Goal: Register for event/course

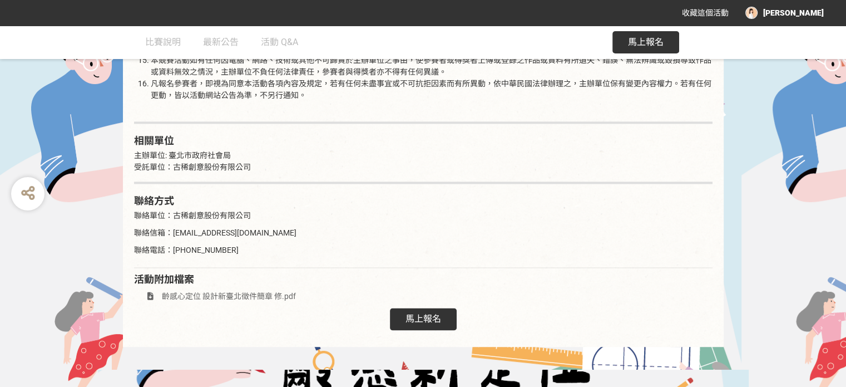
scroll to position [1806, 0]
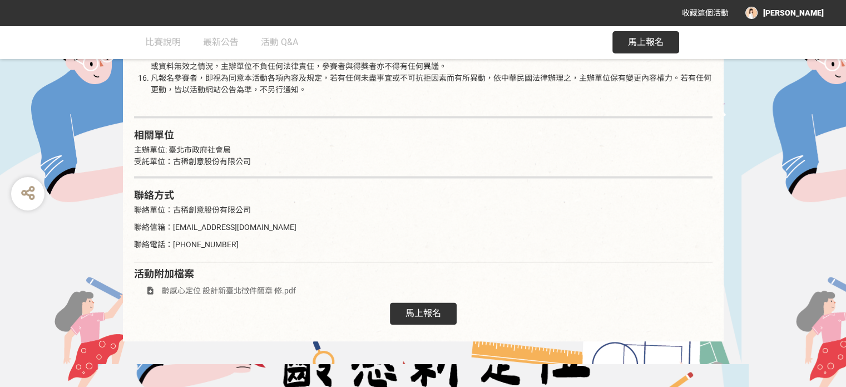
click at [406, 307] on span "馬上報名" at bounding box center [423, 312] width 36 height 11
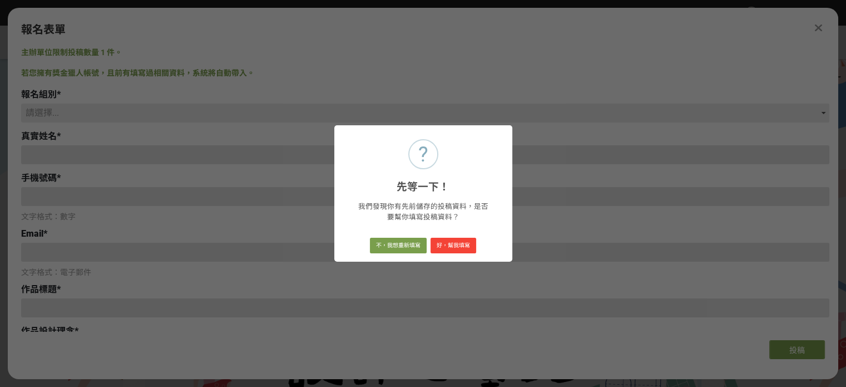
scroll to position [0, 0]
type input "[PERSON_NAME]"
type input "[EMAIL_ADDRESS][DOMAIN_NAME]"
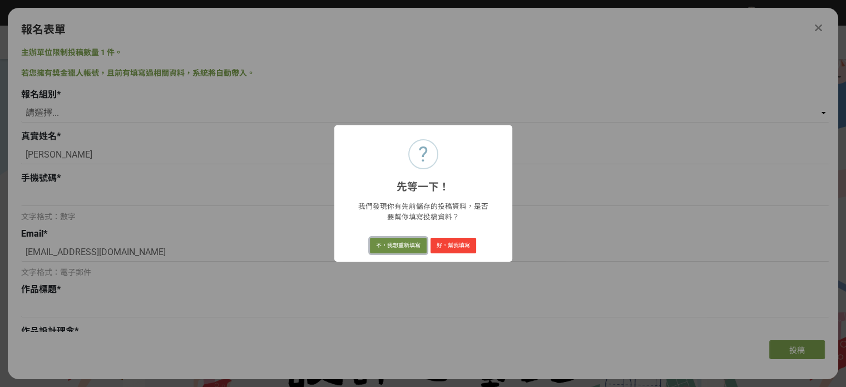
click at [395, 246] on button "不，我想重新填寫" at bounding box center [398, 245] width 57 height 16
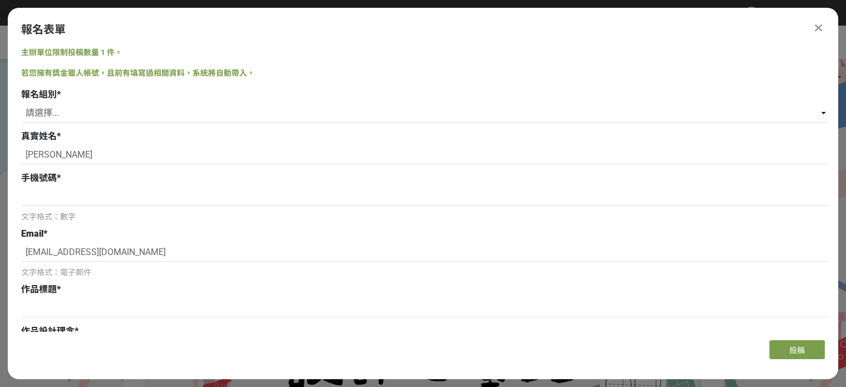
click at [822, 30] on icon at bounding box center [818, 27] width 7 height 11
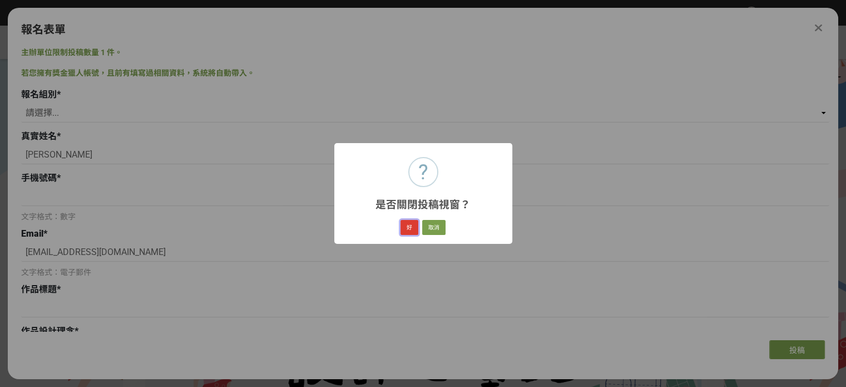
click at [413, 226] on button "好" at bounding box center [409, 228] width 18 height 16
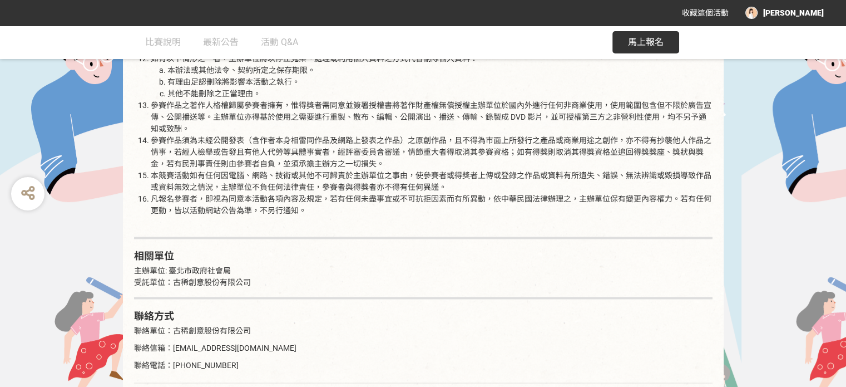
scroll to position [1869, 0]
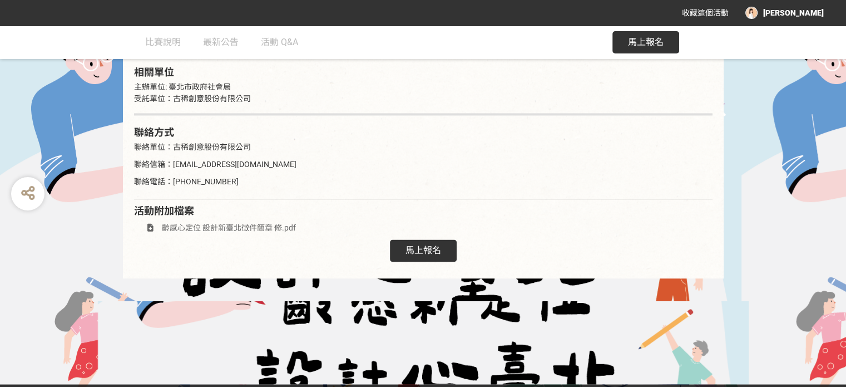
click at [265, 223] on span "齡感心定位 設計新臺北徵件簡章 修.pdf" at bounding box center [229, 227] width 134 height 9
click at [430, 244] on span "馬上報名" at bounding box center [423, 249] width 36 height 11
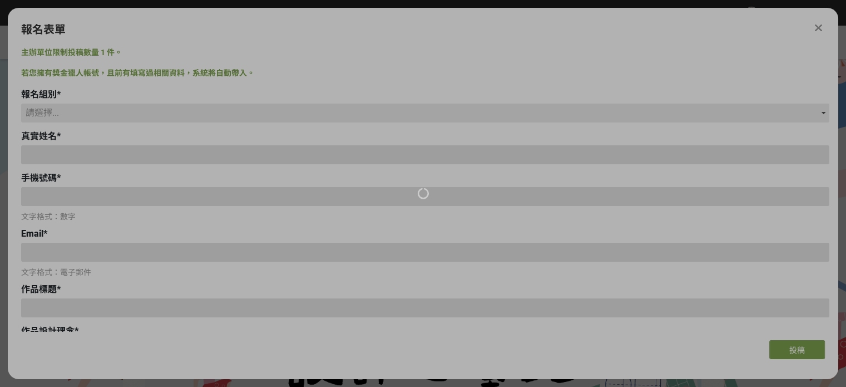
scroll to position [0, 0]
type input "[PERSON_NAME]"
type input "[EMAIL_ADDRESS][DOMAIN_NAME]"
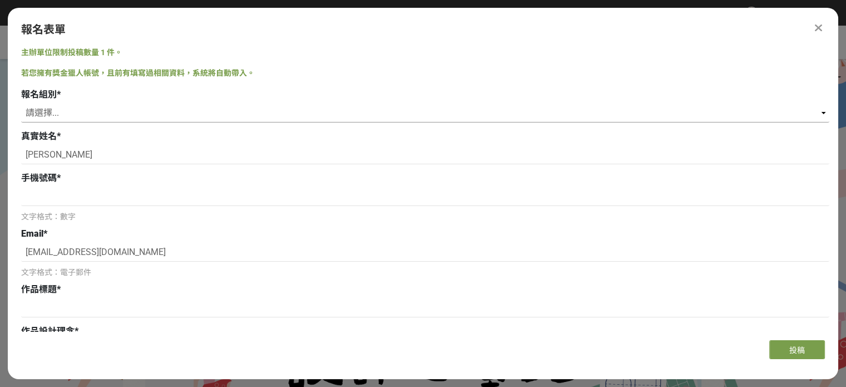
click at [177, 110] on select "請選擇... 學生組(限[GEOGRAPHIC_DATA]公私立高中職以上在學生) 社會組(年滿 18 歲以上社會大眾皆可參加)" at bounding box center [425, 112] width 808 height 19
select select "社會組(年滿 18 歲以上社會大眾皆可參加)"
click at [21, 103] on select "請選擇... 學生組(限[GEOGRAPHIC_DATA]公私立高中職以上在學生) 社會組(年滿 18 歲以上社會大眾皆可參加)" at bounding box center [425, 112] width 808 height 19
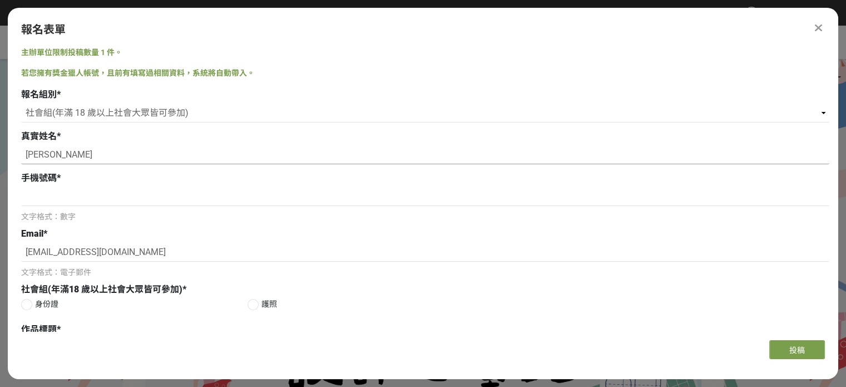
click at [152, 146] on input "[PERSON_NAME]" at bounding box center [425, 154] width 808 height 19
drag, startPoint x: 149, startPoint y: 149, endPoint x: 0, endPoint y: 132, distance: 150.1
type input "[PERSON_NAME]"
click at [149, 202] on input at bounding box center [425, 196] width 808 height 19
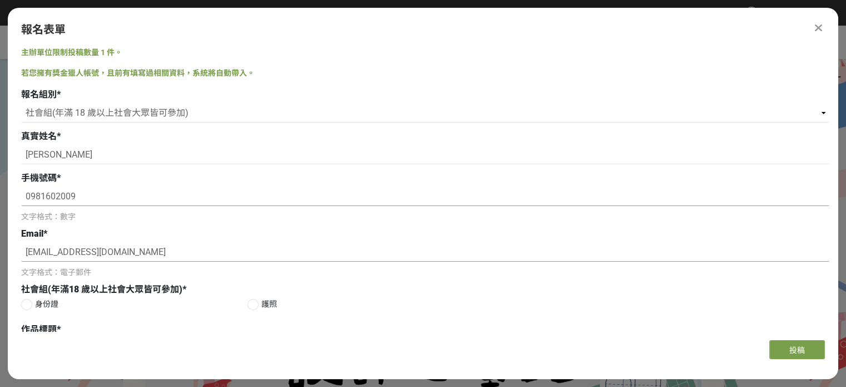
type input "0981602009"
drag, startPoint x: 100, startPoint y: 244, endPoint x: 78, endPoint y: 246, distance: 21.9
click at [78, 246] on input "[EMAIL_ADDRESS][DOMAIN_NAME]" at bounding box center [425, 251] width 808 height 19
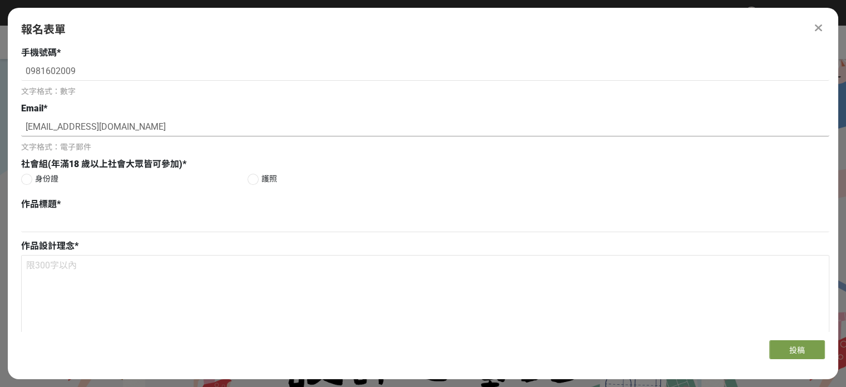
scroll to position [138, 0]
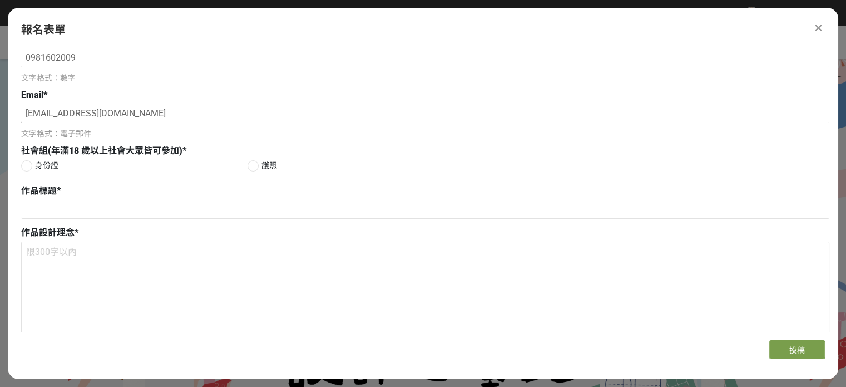
type input "[EMAIL_ADDRESS][DOMAIN_NAME]"
click at [42, 171] on div "身份證 護照" at bounding box center [425, 167] width 808 height 14
click at [38, 164] on span "身份證" at bounding box center [46, 166] width 23 height 12
click at [29, 164] on input "身份證" at bounding box center [25, 165] width 7 height 7
radio input "false"
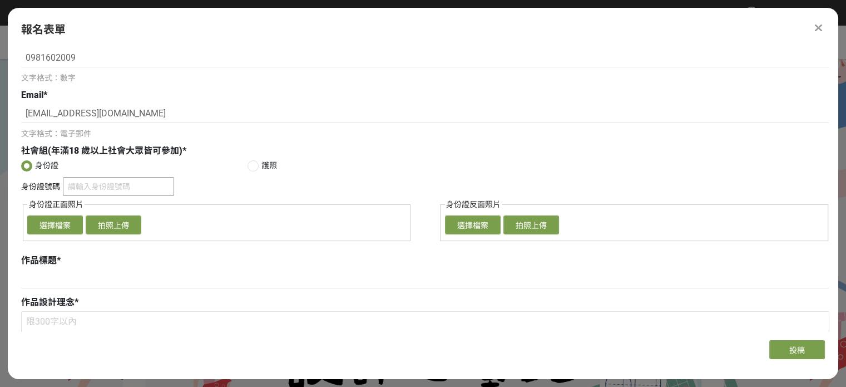
click at [100, 184] on input "身份證號碼" at bounding box center [118, 186] width 111 height 19
type input "h"
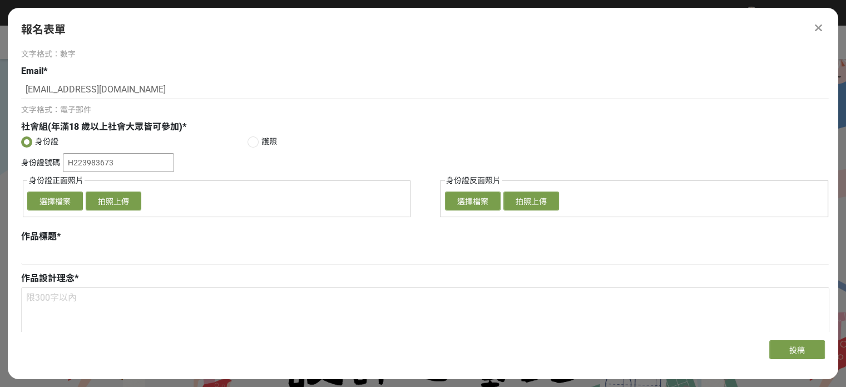
scroll to position [151, 0]
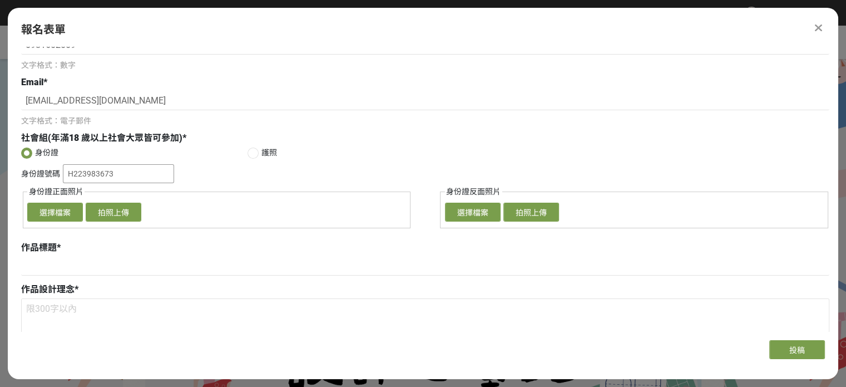
type input "H223983673"
